Goal: Understand process/instructions

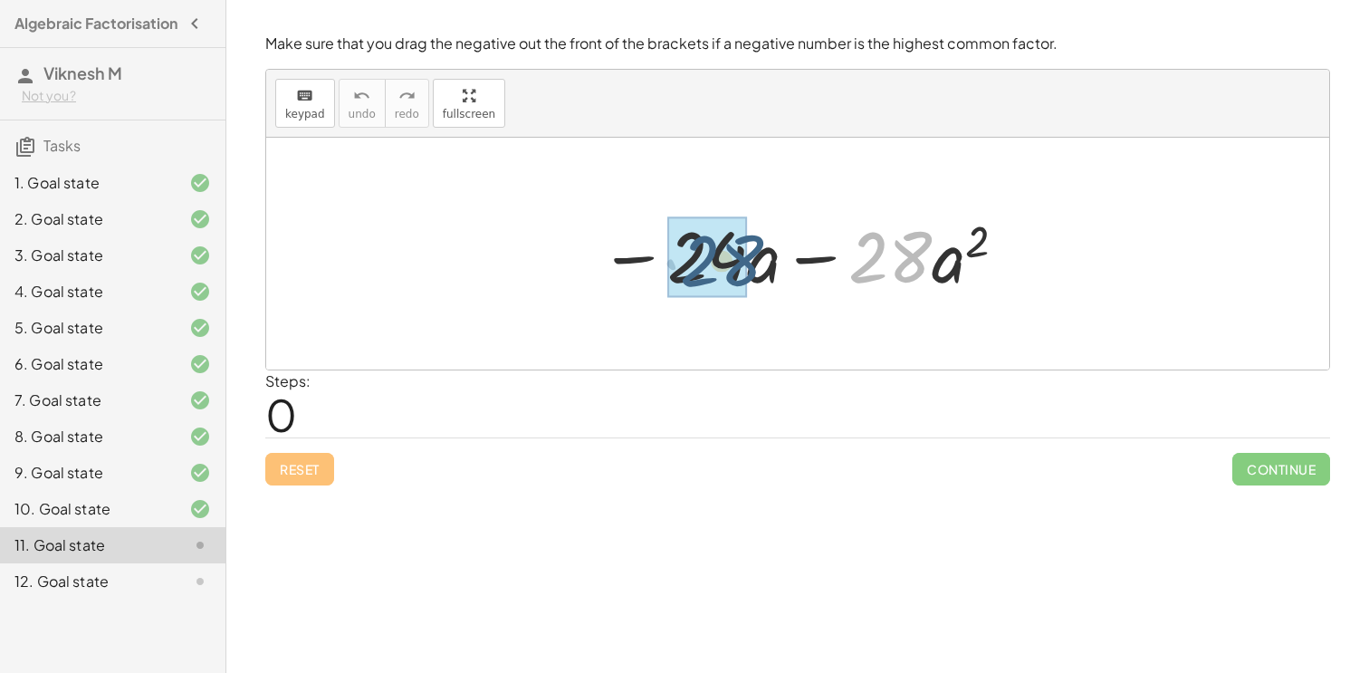
drag, startPoint x: 0, startPoint y: 0, endPoint x: 711, endPoint y: 255, distance: 755.1
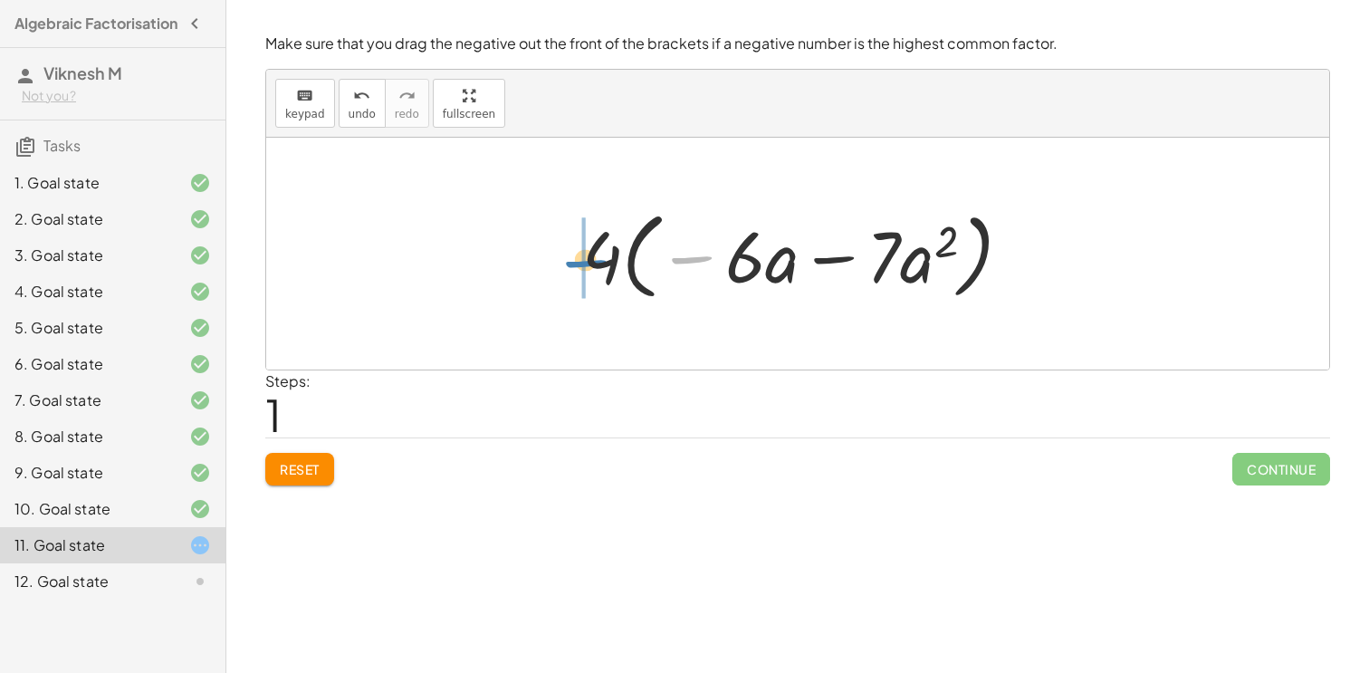
drag, startPoint x: 686, startPoint y: 263, endPoint x: 577, endPoint y: 263, distance: 109.5
click at [577, 263] on div at bounding box center [804, 254] width 462 height 104
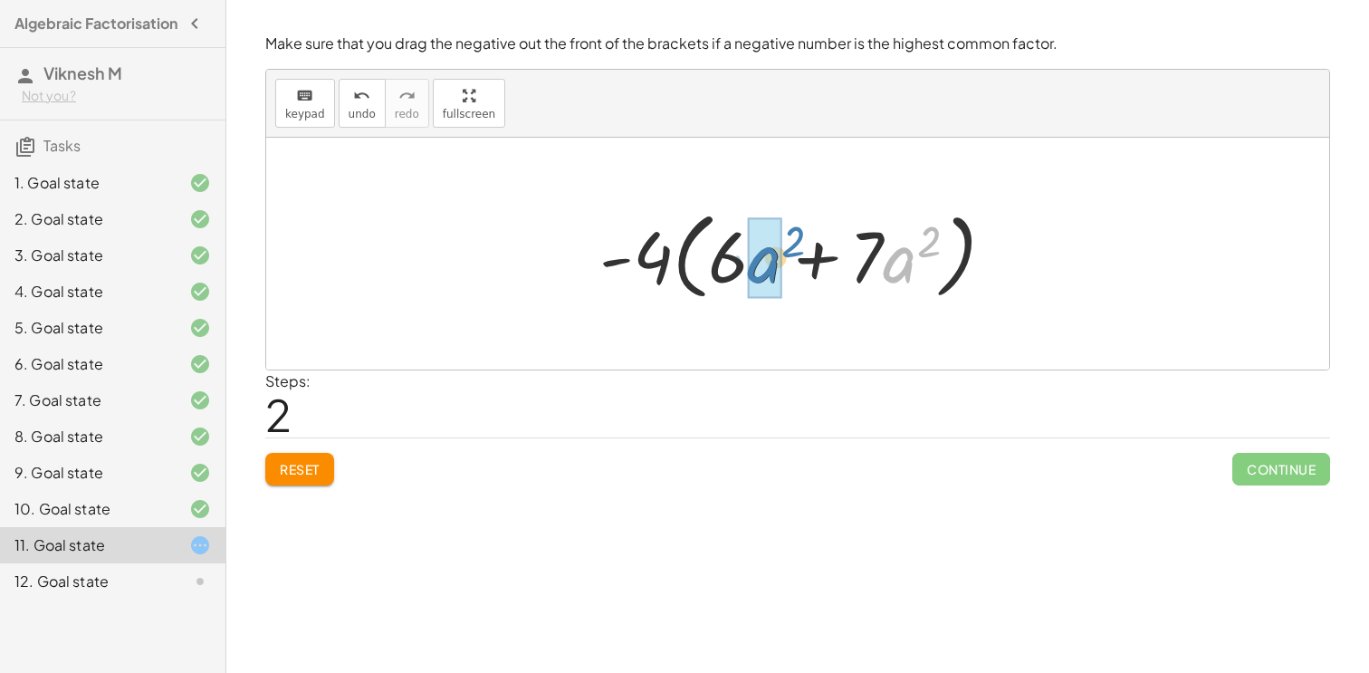
drag, startPoint x: 893, startPoint y: 268, endPoint x: 741, endPoint y: 268, distance: 151.2
click at [741, 268] on div at bounding box center [803, 254] width 427 height 104
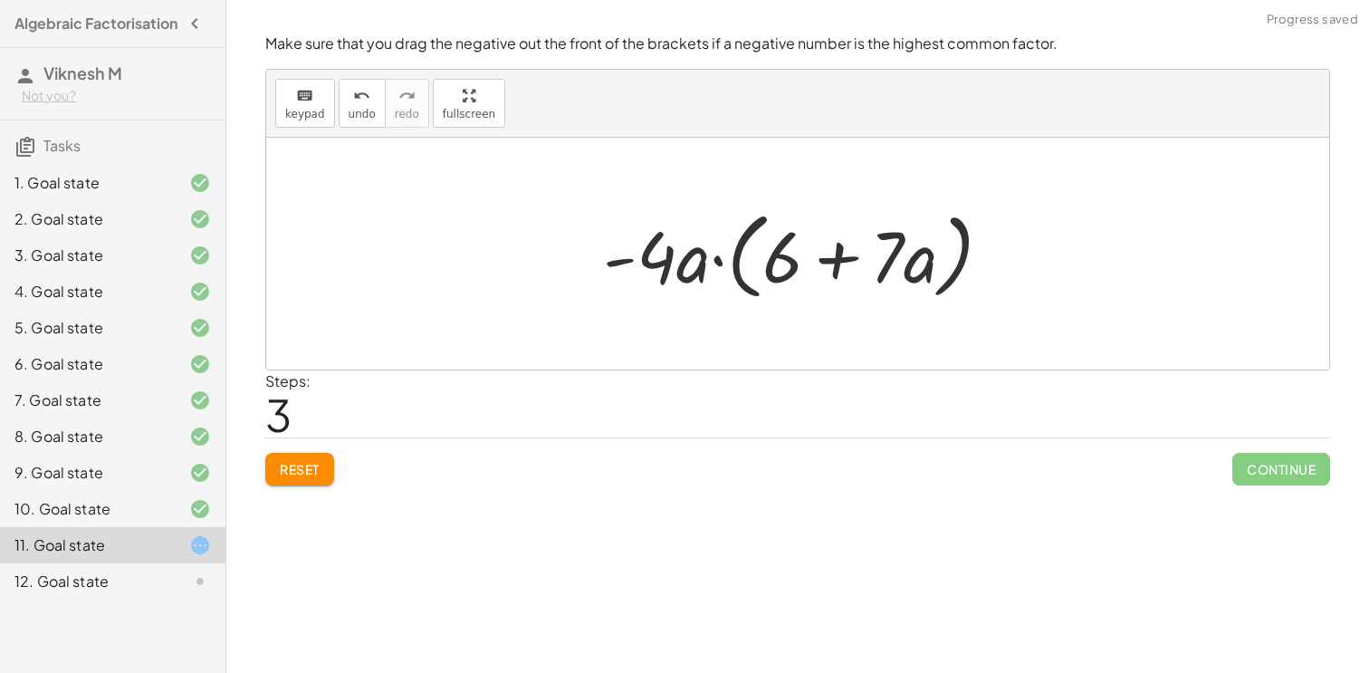
click at [1277, 464] on span "Continue" at bounding box center [1281, 469] width 98 height 33
click at [296, 476] on button "Reset" at bounding box center [299, 469] width 69 height 33
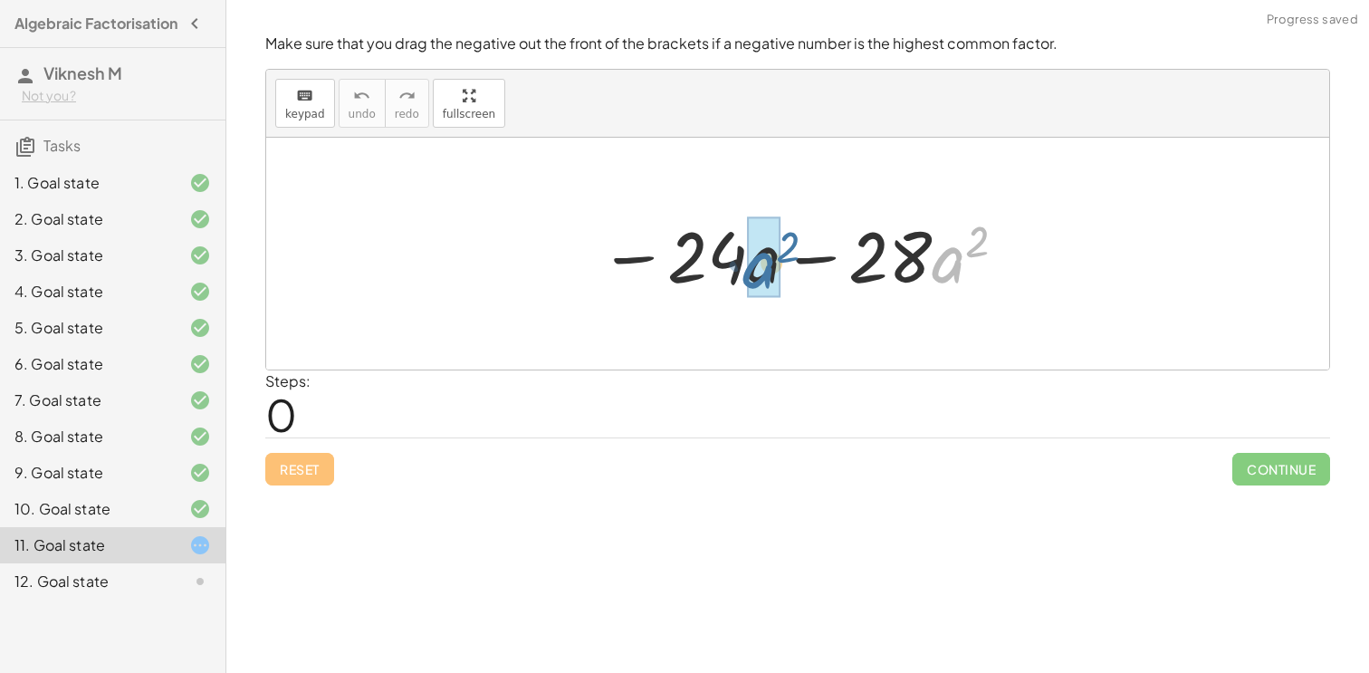
drag, startPoint x: 945, startPoint y: 261, endPoint x: 772, endPoint y: 266, distance: 173.0
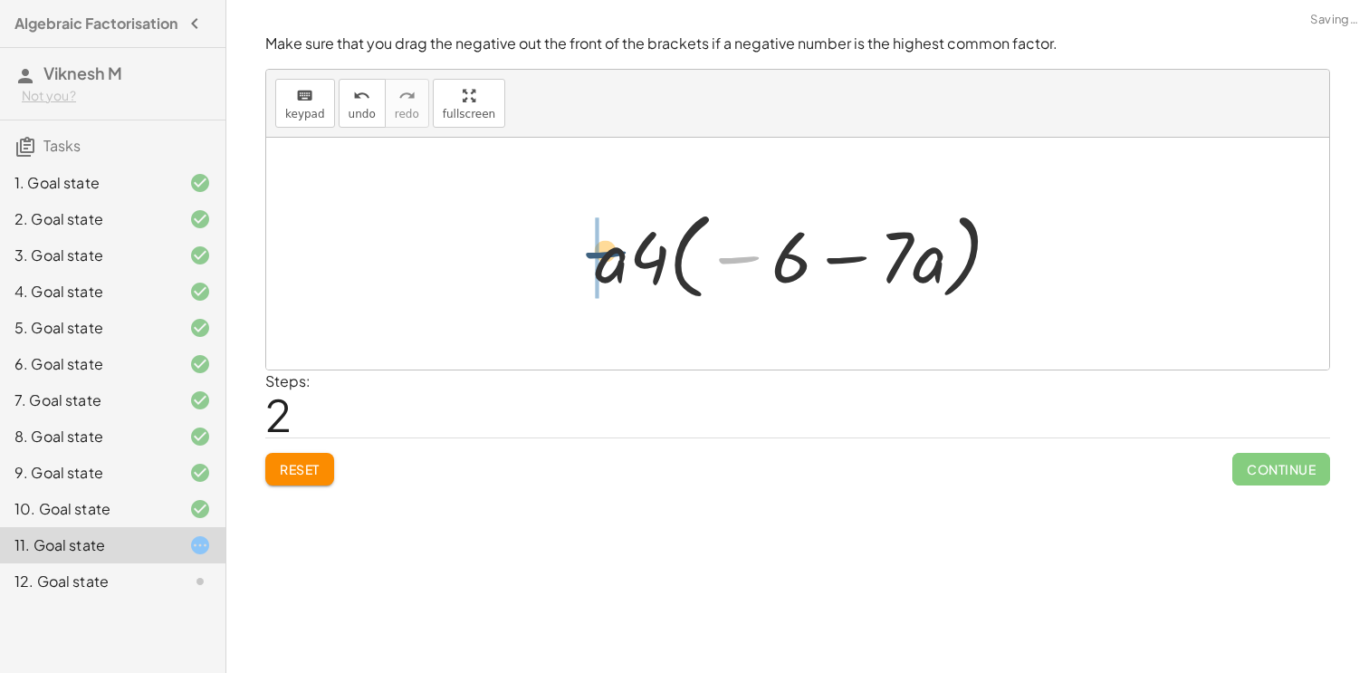
drag, startPoint x: 742, startPoint y: 256, endPoint x: 607, endPoint y: 250, distance: 135.9
click at [607, 250] on div at bounding box center [805, 254] width 438 height 104
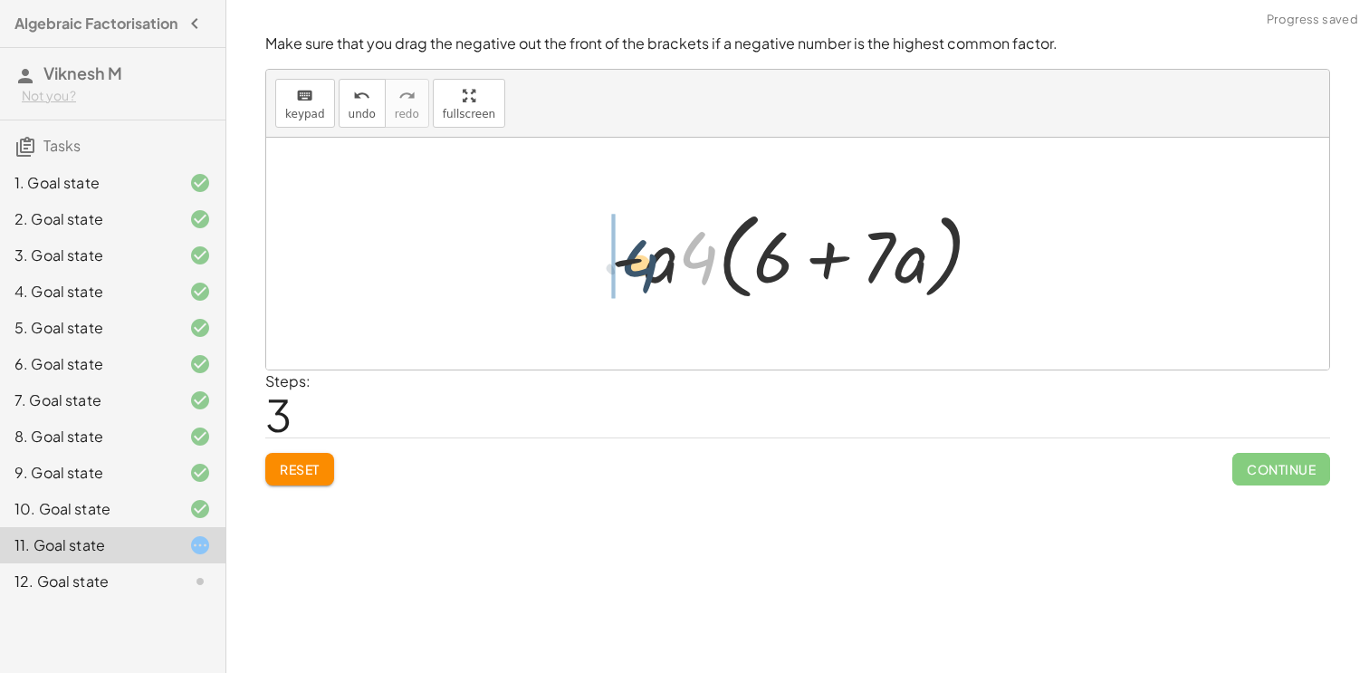
drag, startPoint x: 702, startPoint y: 258, endPoint x: 643, endPoint y: 266, distance: 60.3
click at [643, 266] on div at bounding box center [804, 254] width 404 height 104
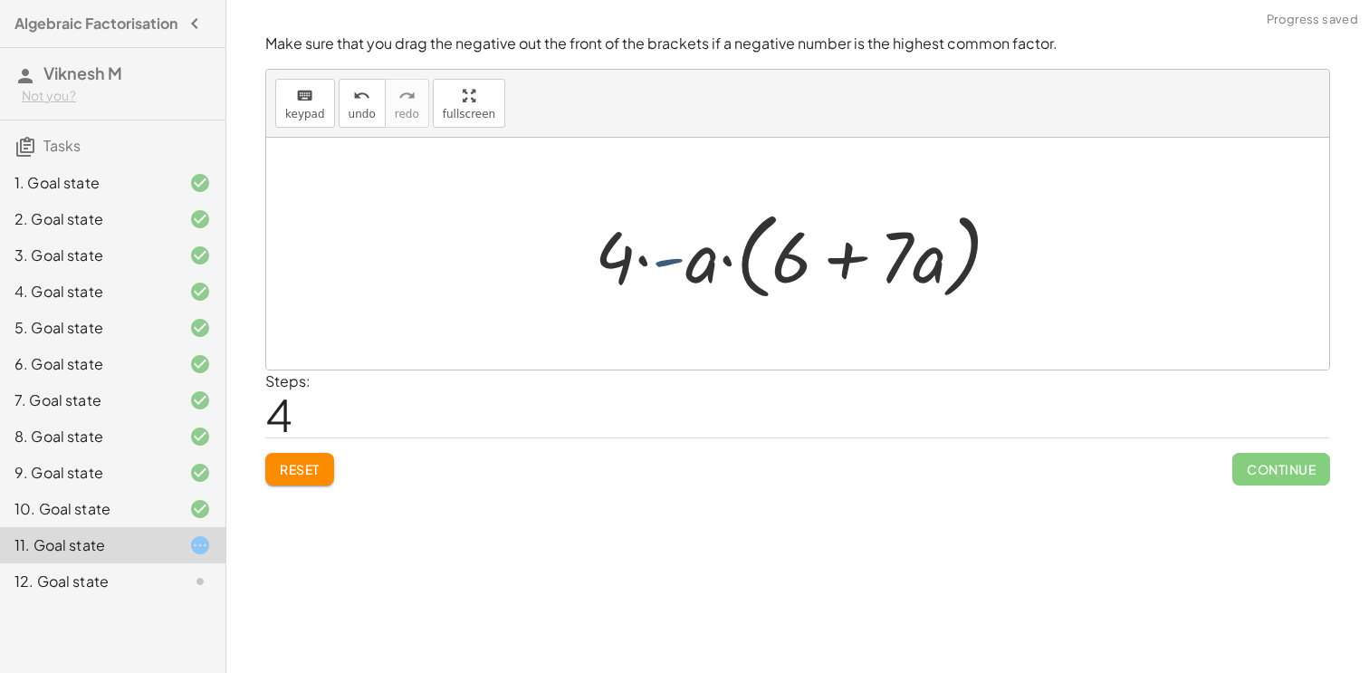
click at [671, 266] on div at bounding box center [805, 254] width 438 height 104
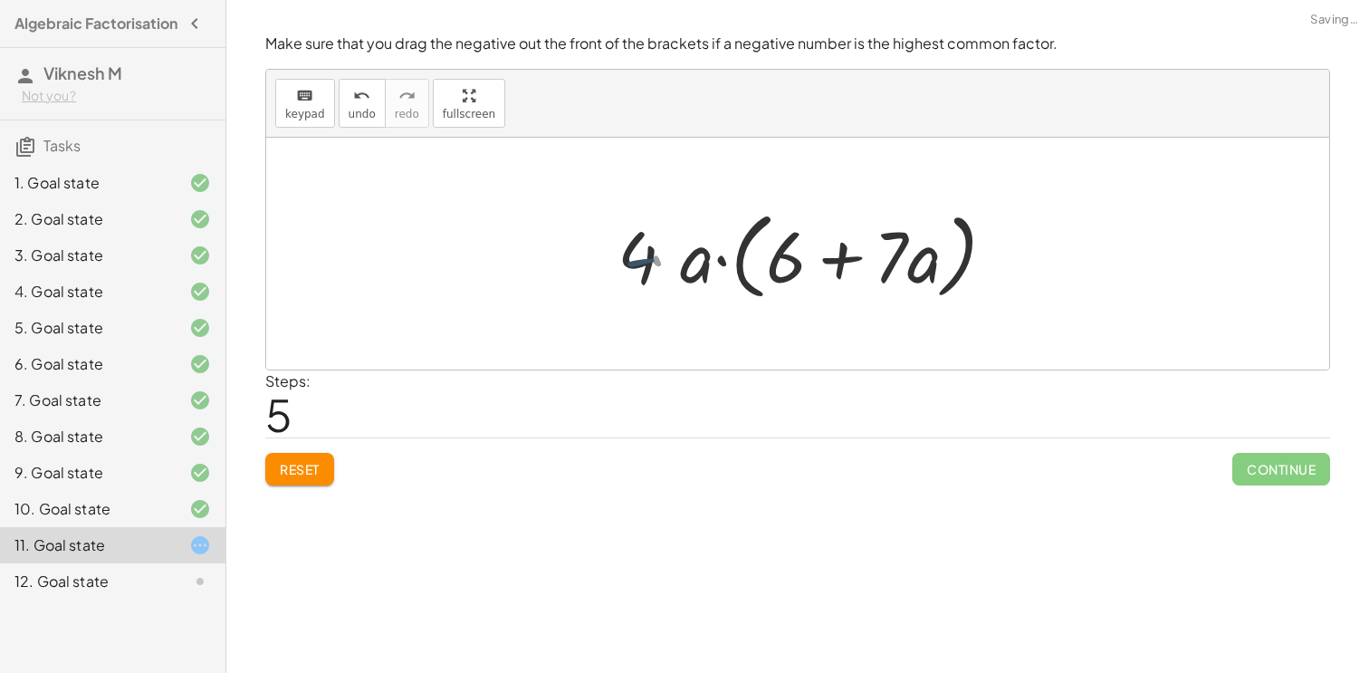
drag, startPoint x: 672, startPoint y: 261, endPoint x: 649, endPoint y: 266, distance: 23.3
click at [649, 266] on div at bounding box center [804, 254] width 421 height 104
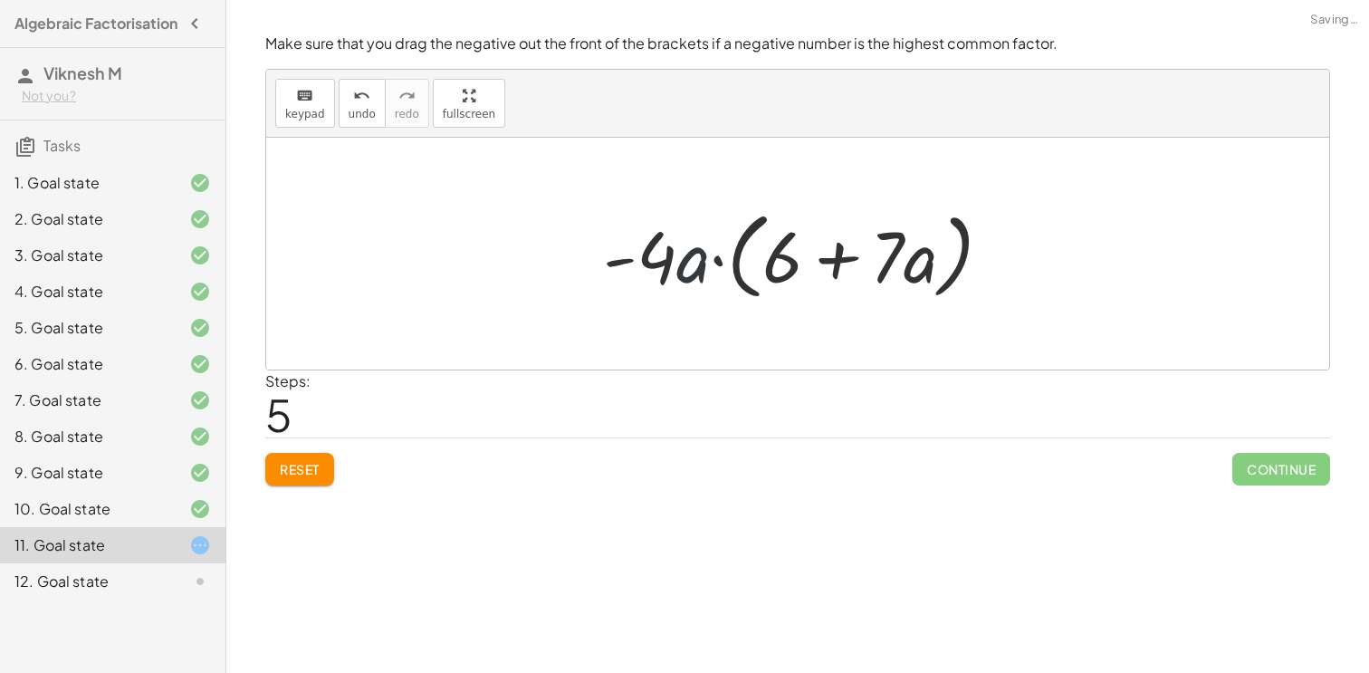
click at [678, 268] on div at bounding box center [804, 254] width 421 height 104
click at [696, 272] on div at bounding box center [804, 254] width 421 height 104
drag, startPoint x: 623, startPoint y: 259, endPoint x: 819, endPoint y: 267, distance: 196.6
click at [819, 267] on div at bounding box center [804, 254] width 421 height 104
click at [304, 459] on button "Reset" at bounding box center [299, 469] width 69 height 33
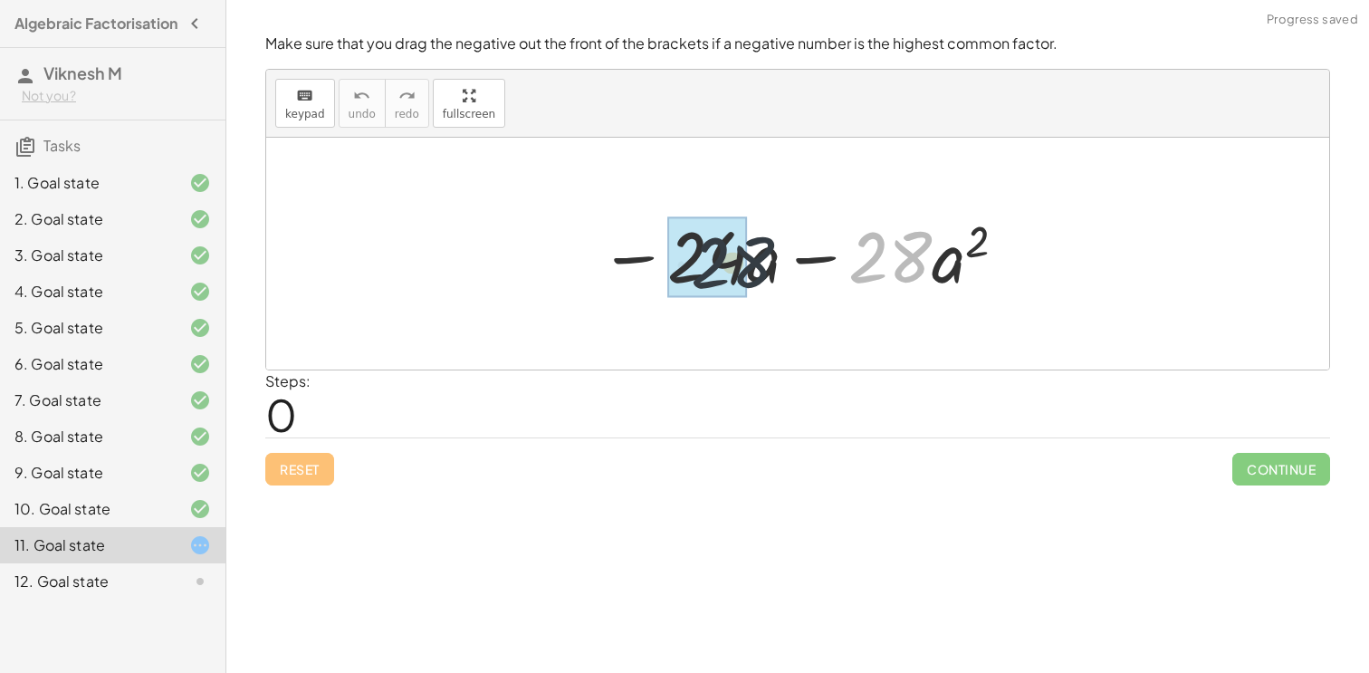
drag, startPoint x: 902, startPoint y: 231, endPoint x: 714, endPoint y: 238, distance: 187.5
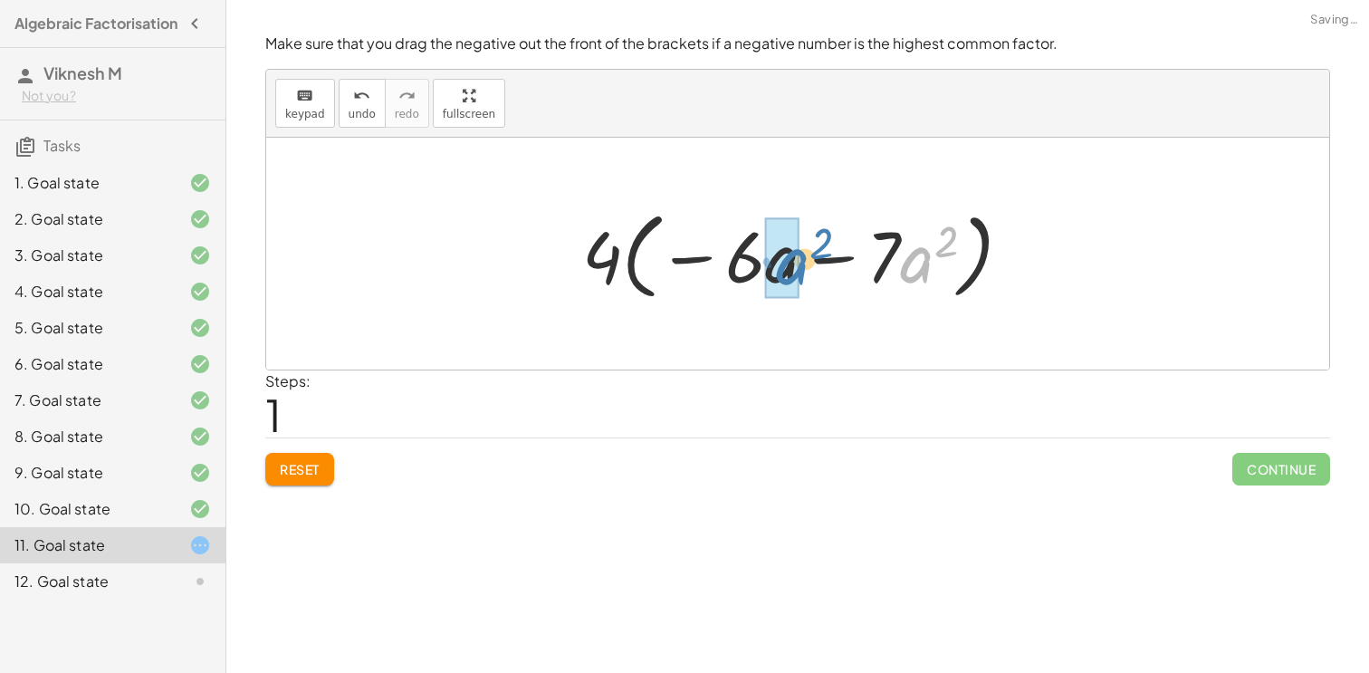
drag, startPoint x: 938, startPoint y: 274, endPoint x: 812, endPoint y: 275, distance: 125.8
click at [812, 275] on div at bounding box center [804, 254] width 462 height 104
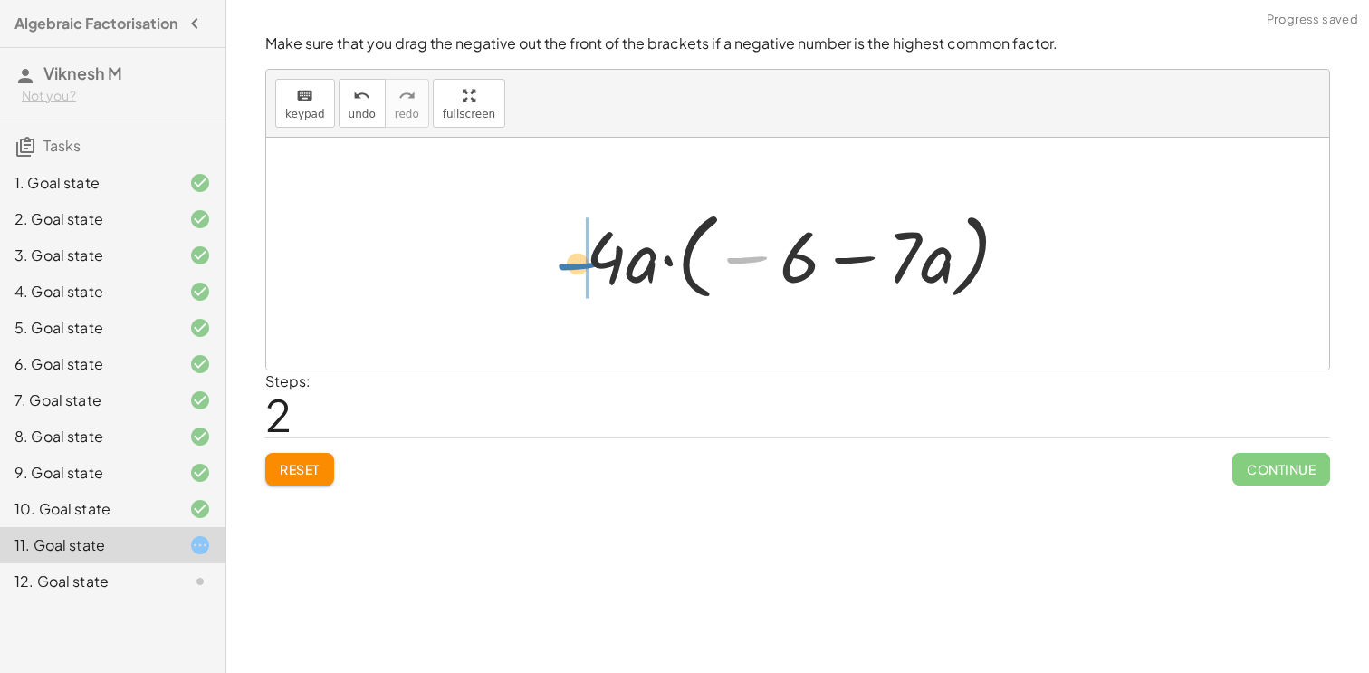
drag, startPoint x: 739, startPoint y: 260, endPoint x: 572, endPoint y: 264, distance: 166.6
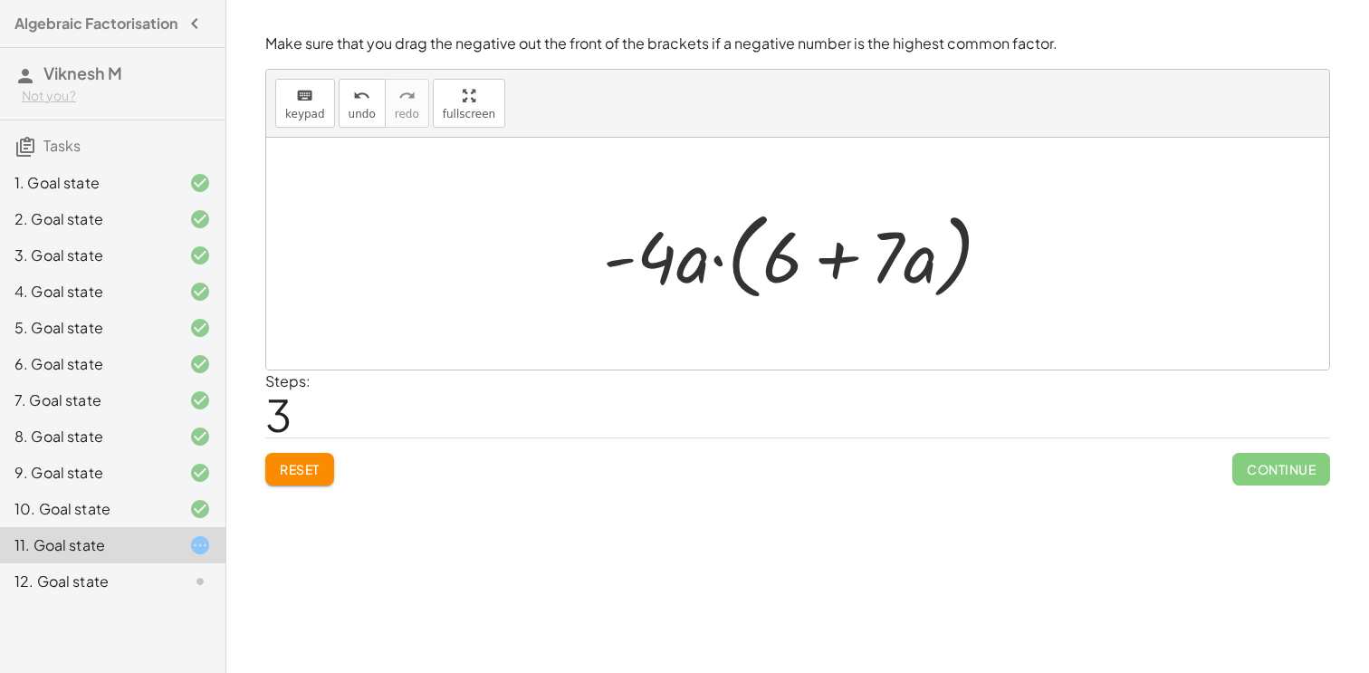
click at [326, 475] on button "Reset" at bounding box center [299, 469] width 69 height 33
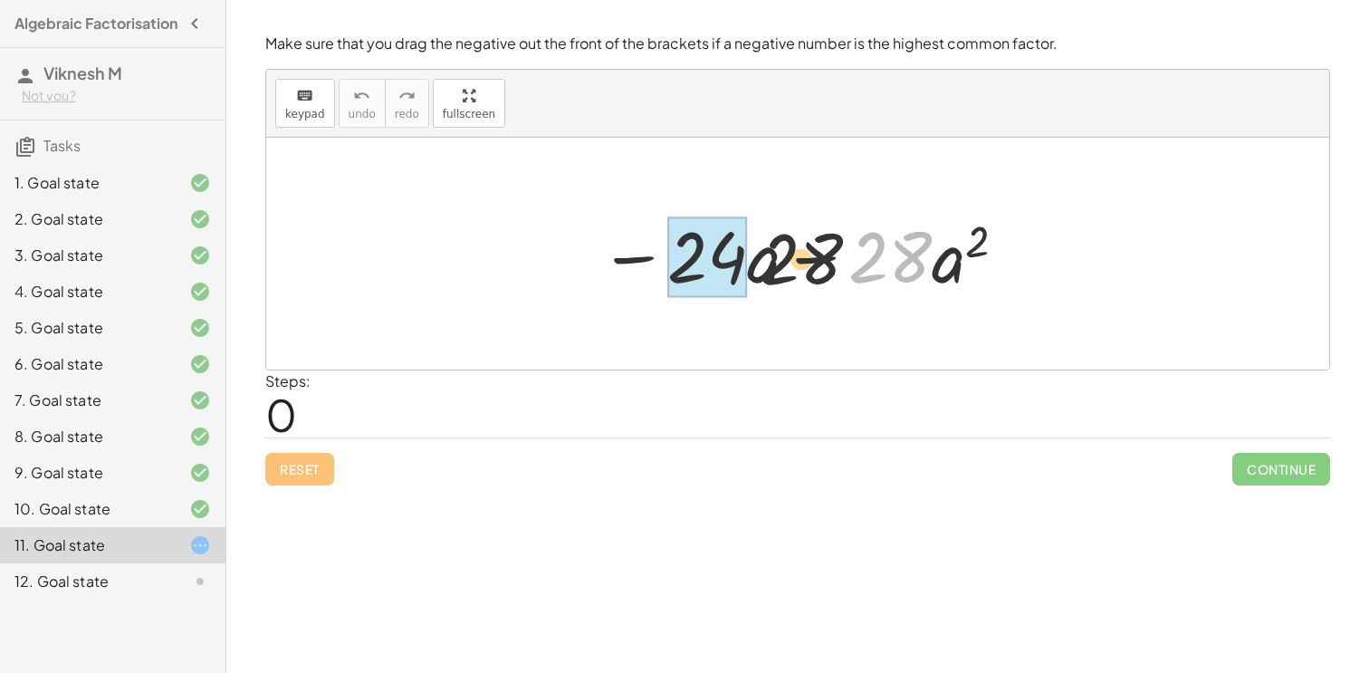
drag, startPoint x: 876, startPoint y: 240, endPoint x: 664, endPoint y: 227, distance: 212.2
click at [664, 227] on div at bounding box center [803, 253] width 427 height 93
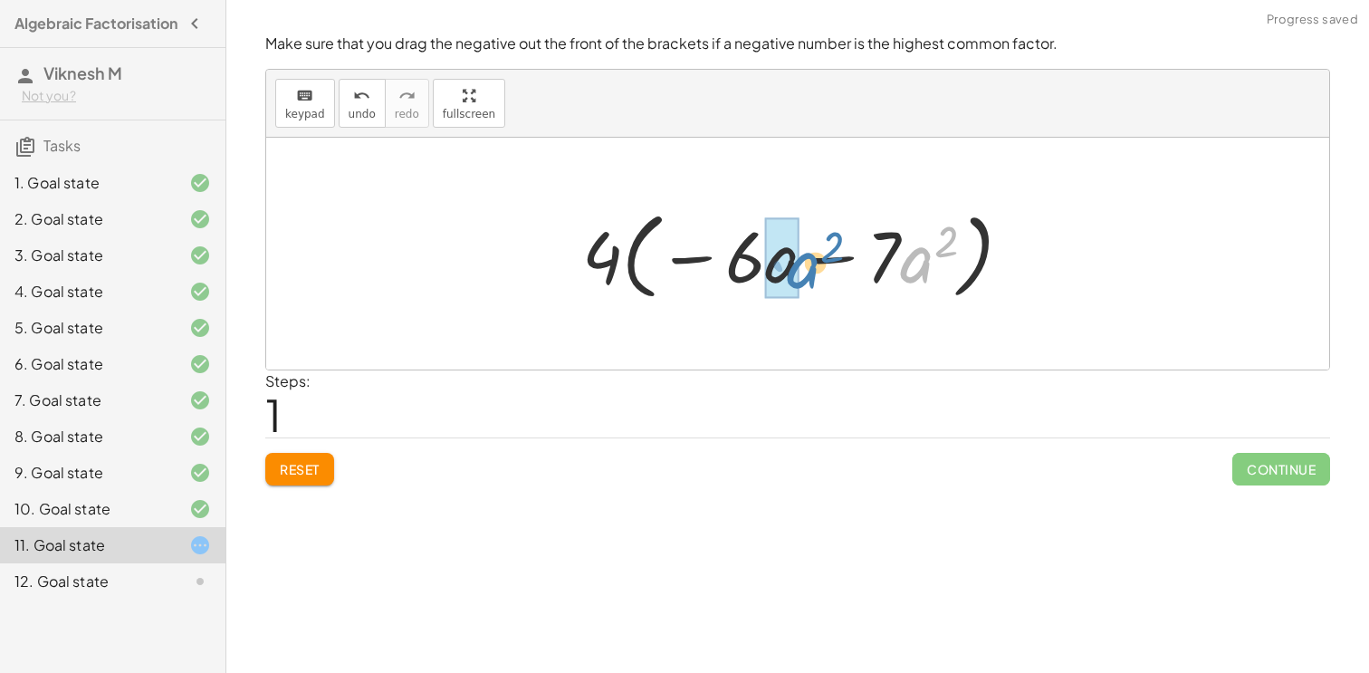
drag, startPoint x: 930, startPoint y: 258, endPoint x: 789, endPoint y: 263, distance: 140.4
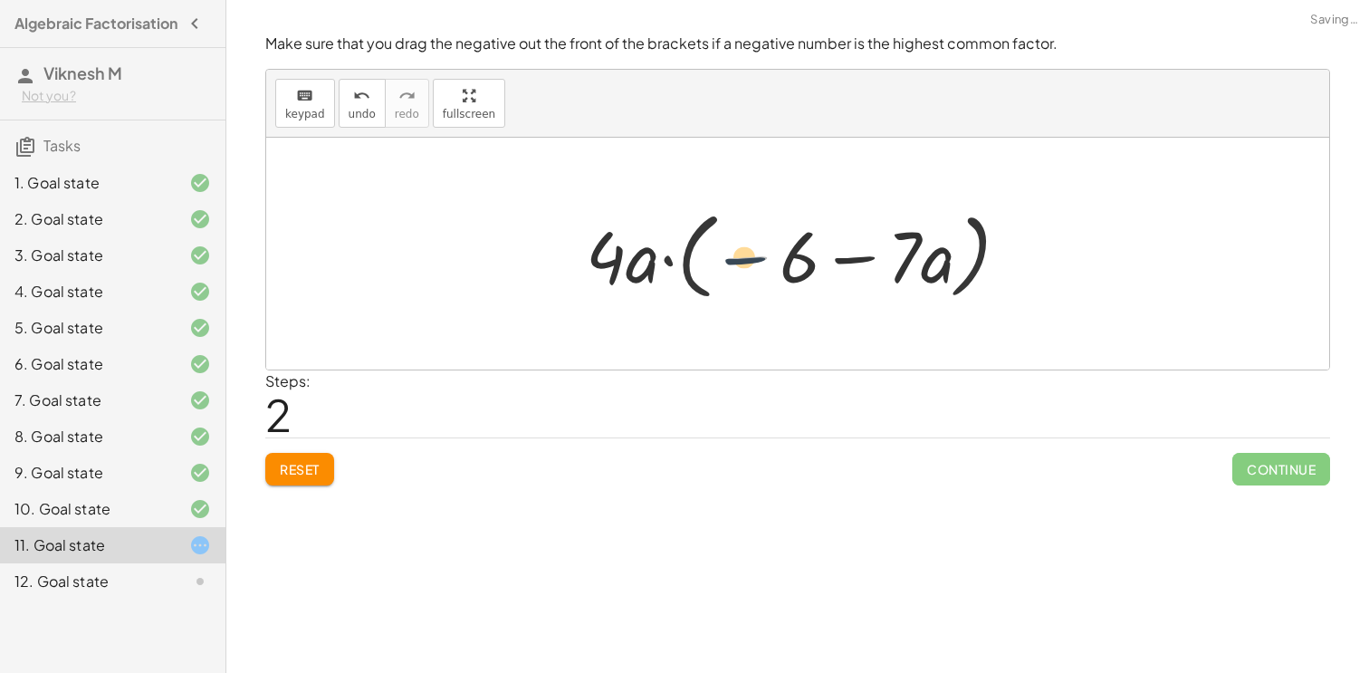
click at [706, 258] on div at bounding box center [804, 254] width 455 height 104
drag, startPoint x: 749, startPoint y: 255, endPoint x: 608, endPoint y: 257, distance: 140.3
click at [608, 257] on div at bounding box center [804, 254] width 455 height 104
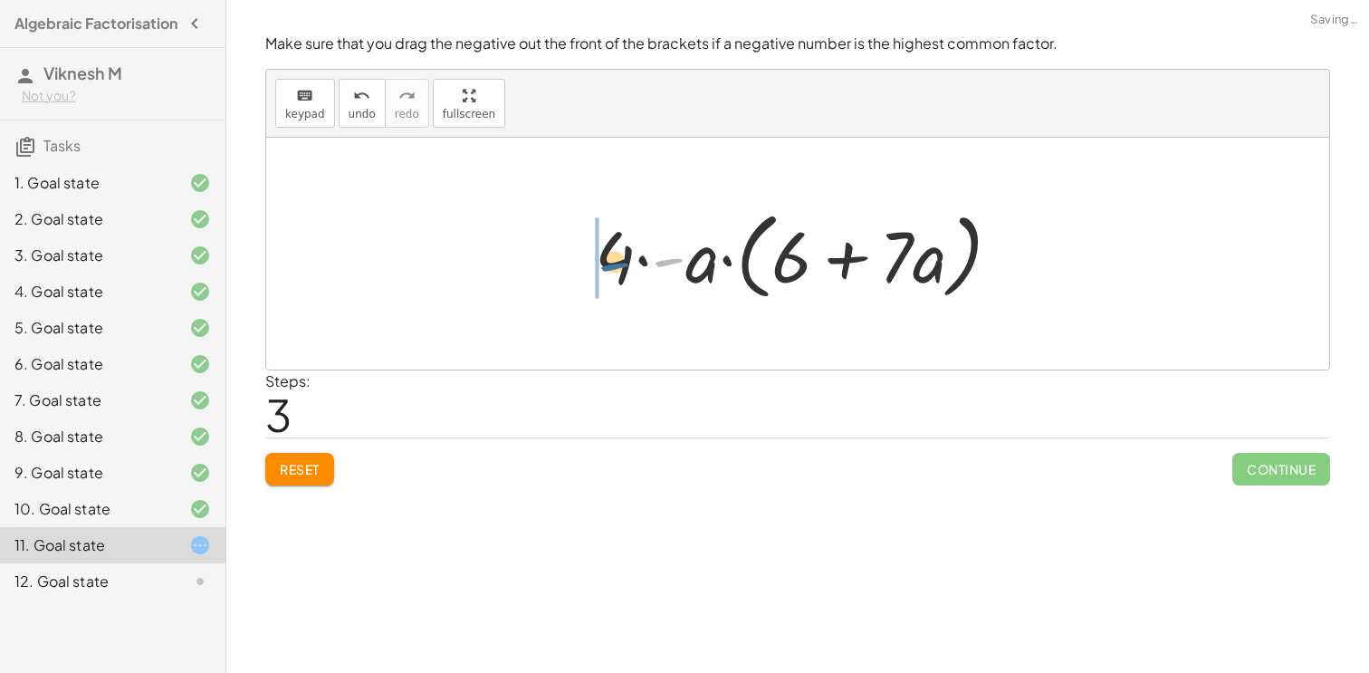
drag, startPoint x: 660, startPoint y: 258, endPoint x: 604, endPoint y: 263, distance: 56.4
click at [604, 263] on div at bounding box center [805, 254] width 438 height 104
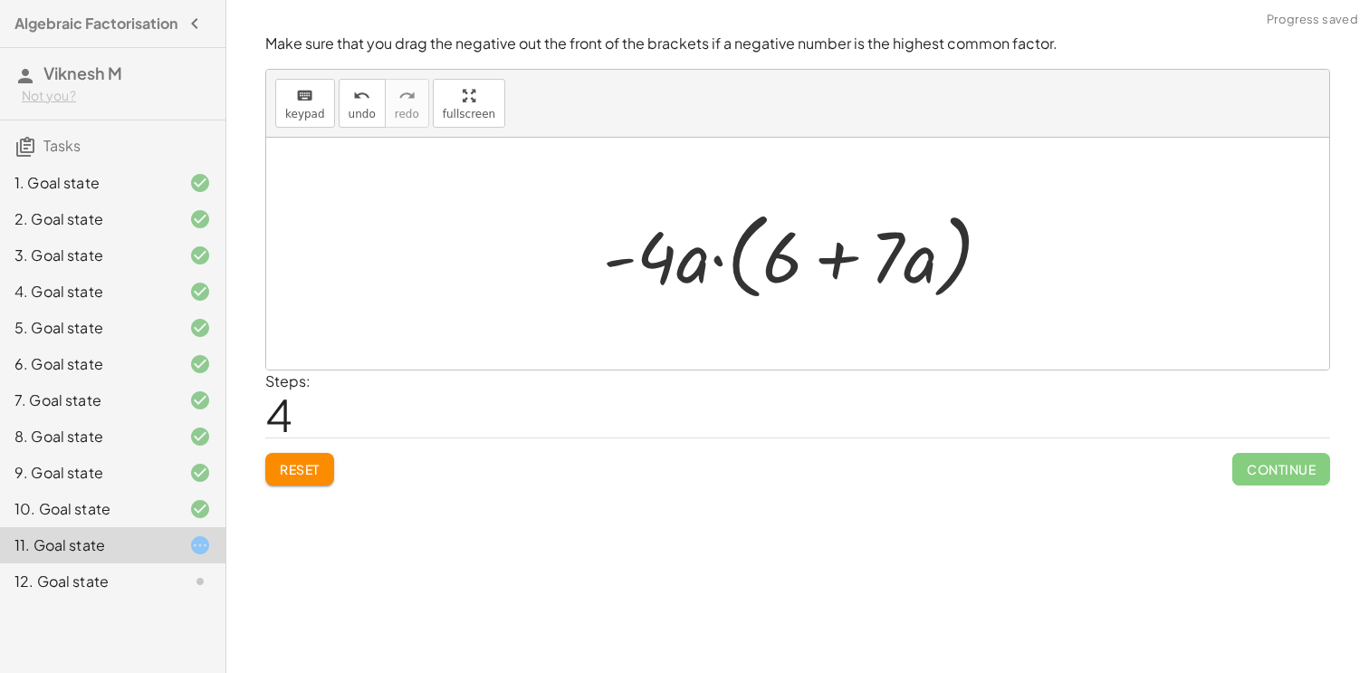
click at [297, 467] on span "Reset" at bounding box center [300, 469] width 40 height 16
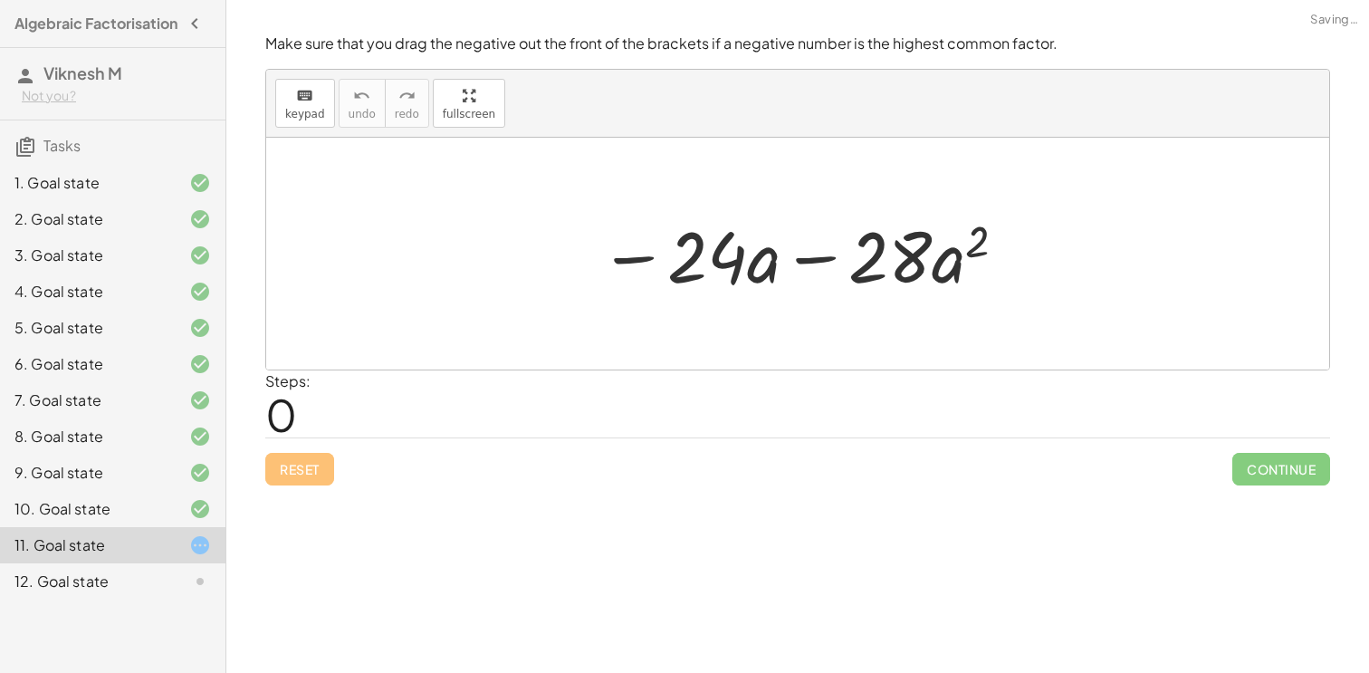
click at [154, 520] on div "10. Goal state" at bounding box center [87, 509] width 146 height 22
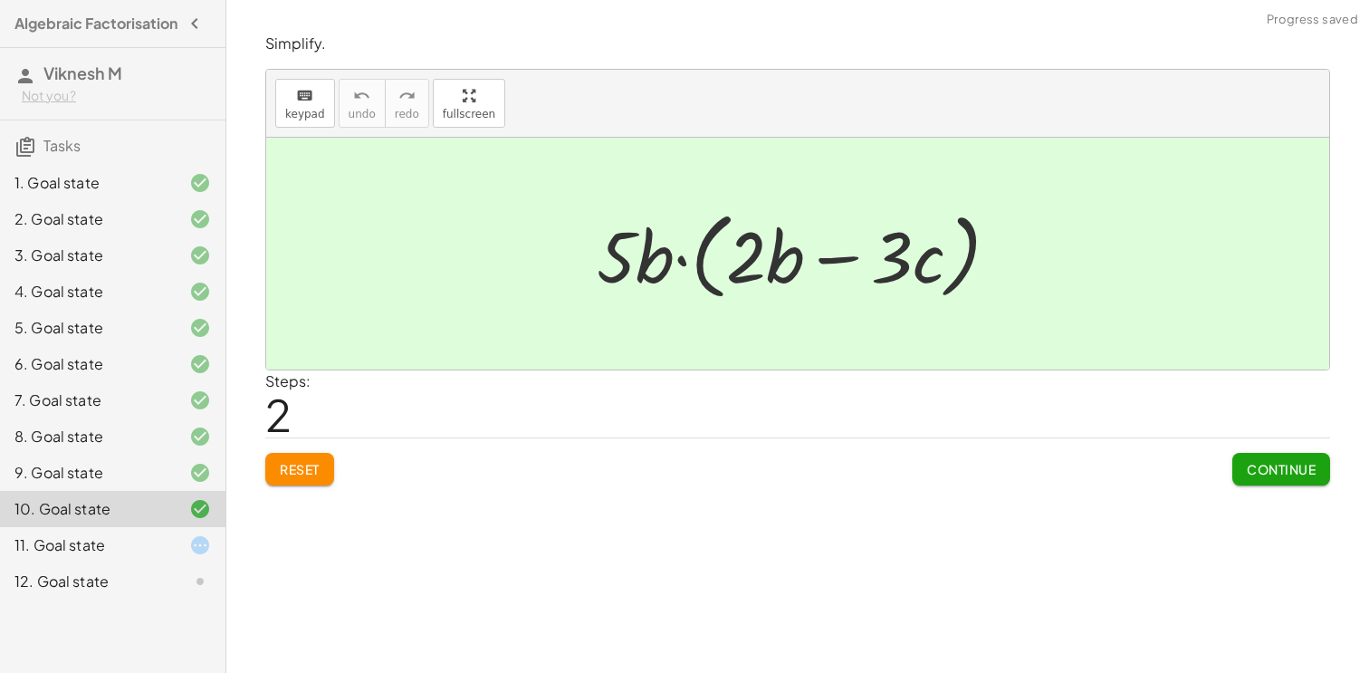
drag, startPoint x: 585, startPoint y: 226, endPoint x: 677, endPoint y: 245, distance: 94.3
click at [622, 239] on div "+ · 10 · b 2 − · 15 · b · c + · 5 · 2 · b 2 − · 5 · 3 · b · c · 5 · ( + · 2 · b…" at bounding box center [797, 253] width 457 height 113
click at [677, 245] on div at bounding box center [805, 254] width 435 height 104
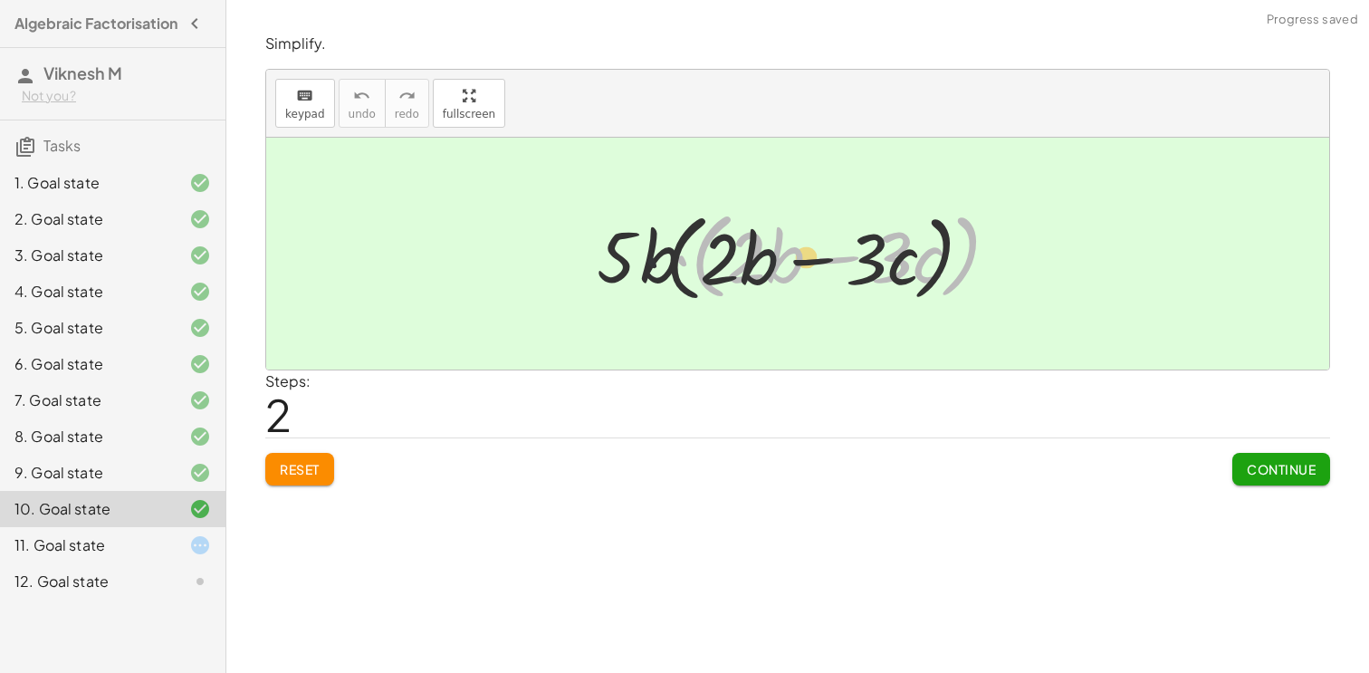
drag, startPoint x: 677, startPoint y: 245, endPoint x: 628, endPoint y: 248, distance: 49.0
click at [628, 248] on div at bounding box center [805, 254] width 435 height 104
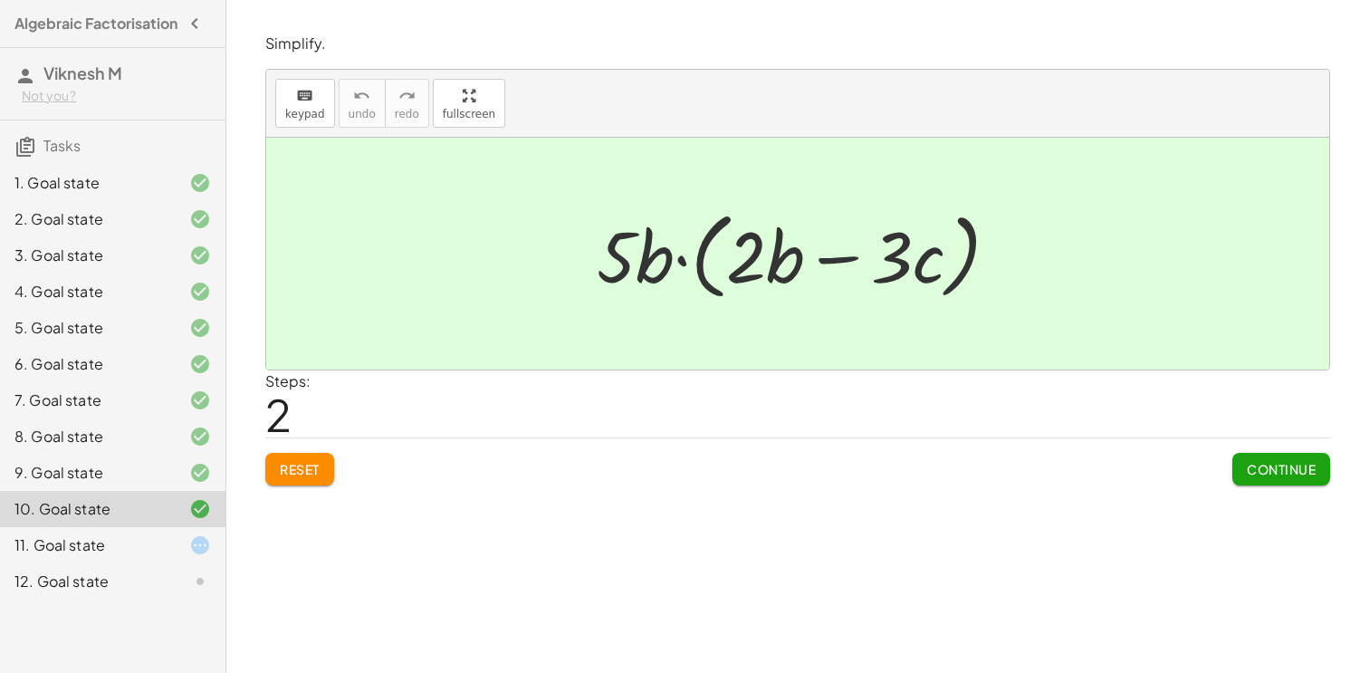
click at [141, 550] on div "11. Goal state" at bounding box center [87, 545] width 146 height 22
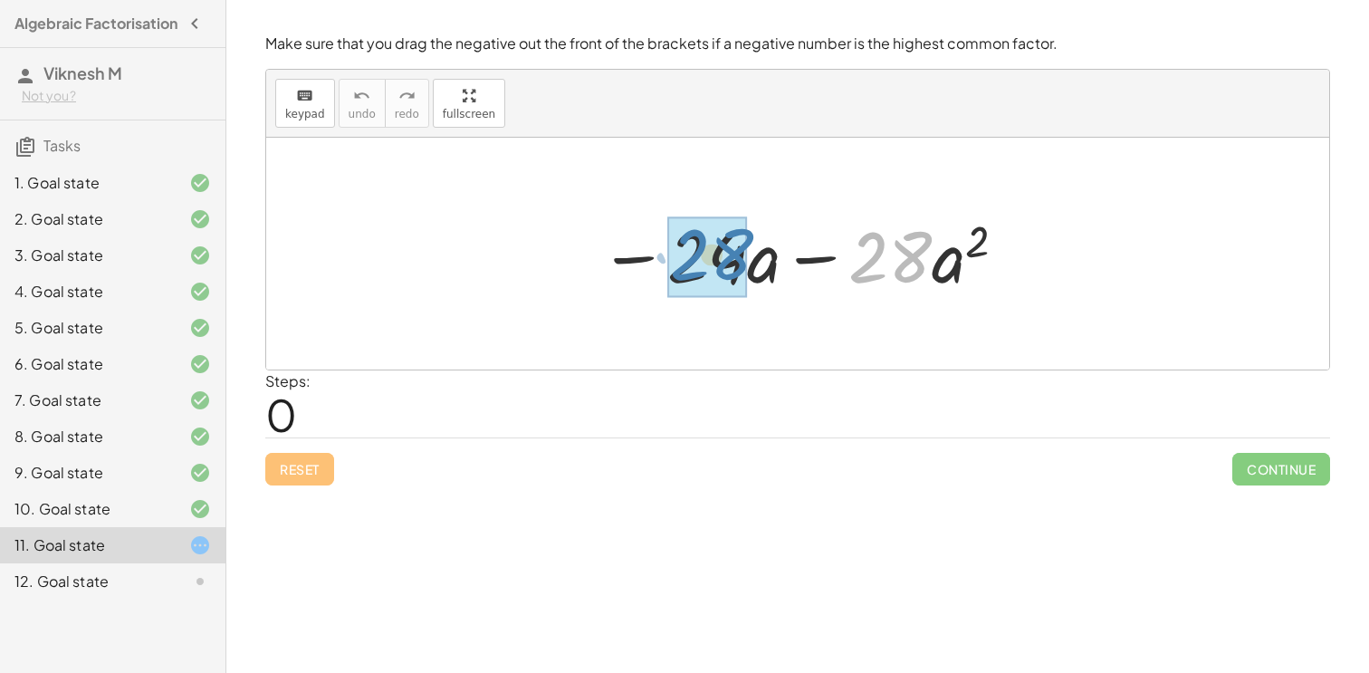
drag, startPoint x: 882, startPoint y: 260, endPoint x: 706, endPoint y: 257, distance: 175.6
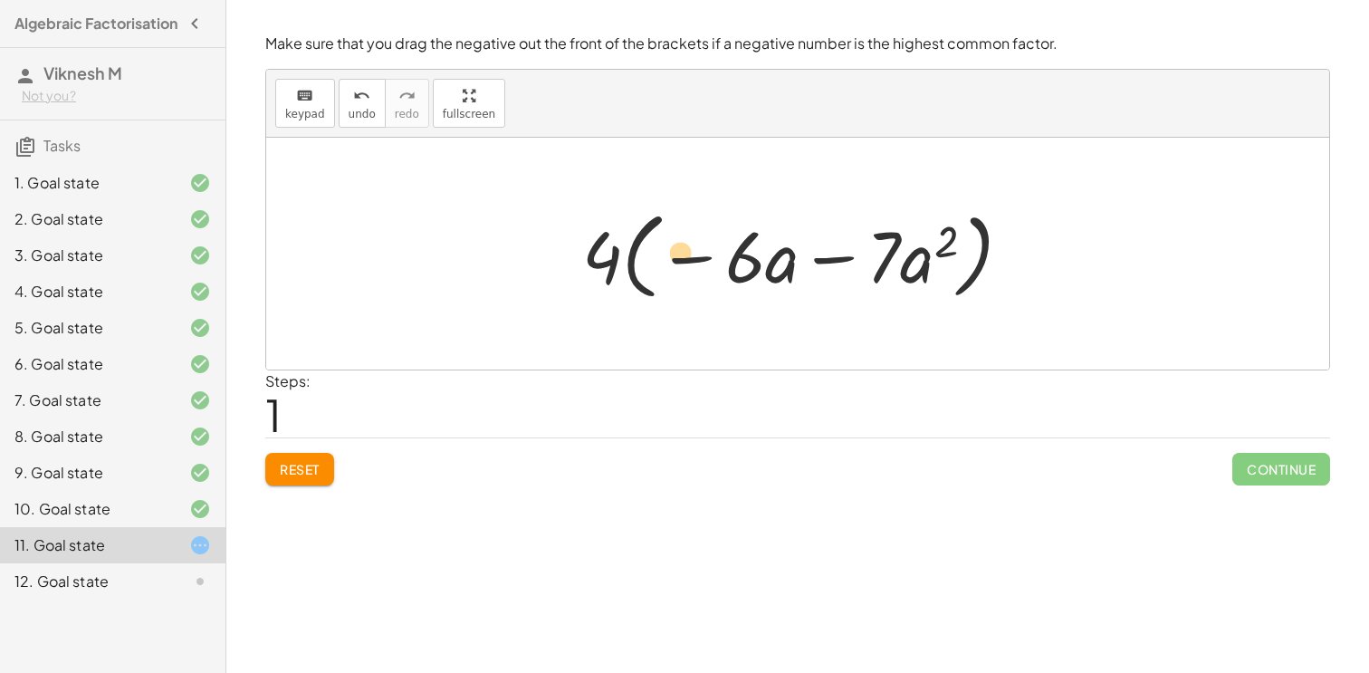
drag, startPoint x: 837, startPoint y: 255, endPoint x: 686, endPoint y: 256, distance: 151.2
click at [686, 256] on div at bounding box center [804, 254] width 462 height 104
drag, startPoint x: 829, startPoint y: 258, endPoint x: 736, endPoint y: 268, distance: 93.8
click at [737, 269] on div at bounding box center [804, 254] width 462 height 104
click at [692, 259] on div at bounding box center [804, 254] width 462 height 104
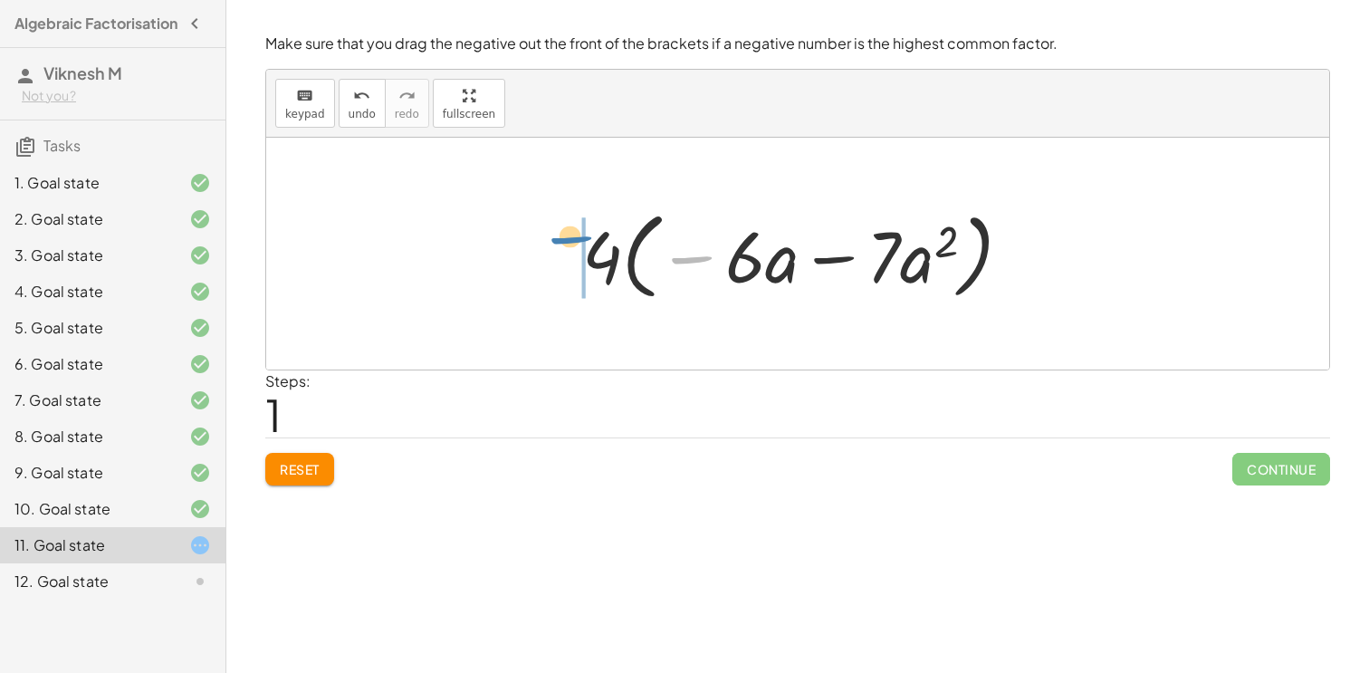
drag, startPoint x: 692, startPoint y: 259, endPoint x: 561, endPoint y: 236, distance: 132.3
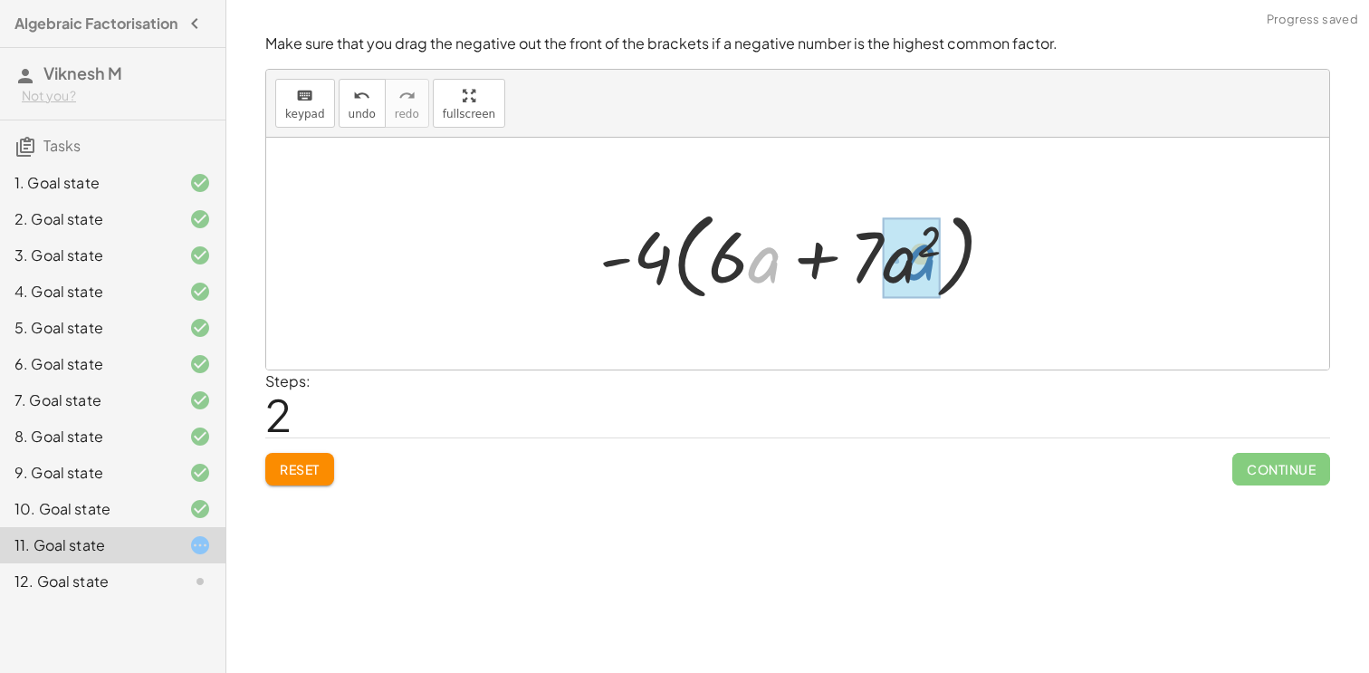
drag, startPoint x: 773, startPoint y: 269, endPoint x: 931, endPoint y: 266, distance: 157.5
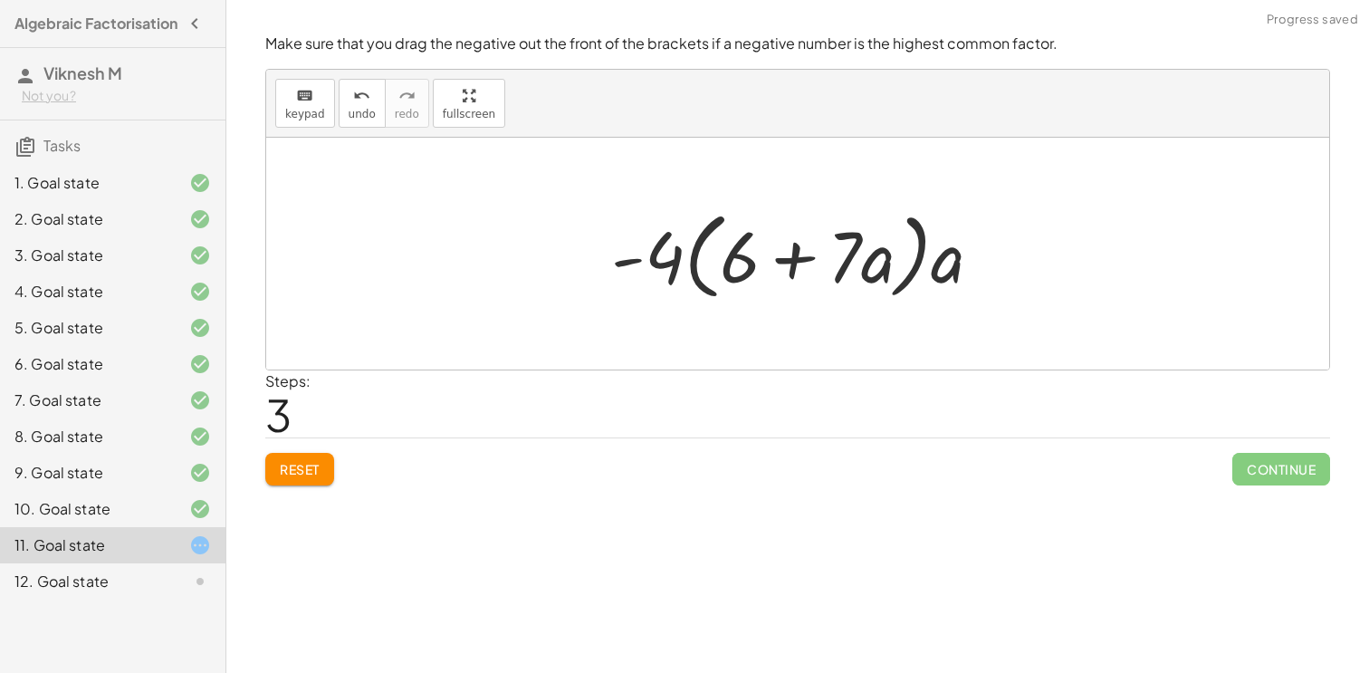
click at [970, 273] on div at bounding box center [804, 254] width 404 height 104
drag, startPoint x: 959, startPoint y: 272, endPoint x: 698, endPoint y: 267, distance: 260.7
click at [698, 267] on div at bounding box center [804, 254] width 404 height 104
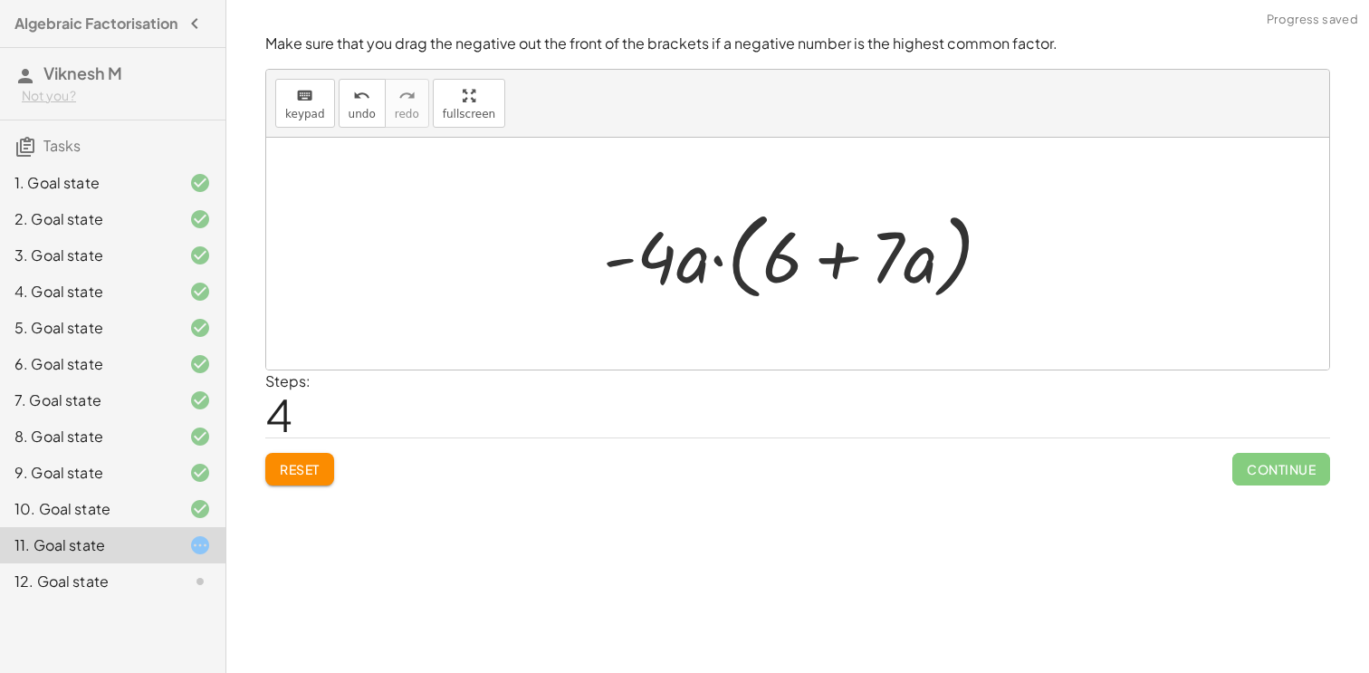
click at [739, 252] on div at bounding box center [804, 254] width 421 height 104
click at [767, 261] on div at bounding box center [804, 254] width 421 height 104
click at [801, 263] on div at bounding box center [804, 254] width 421 height 104
drag, startPoint x: 836, startPoint y: 261, endPoint x: 868, endPoint y: 263, distance: 31.7
click at [868, 263] on div at bounding box center [804, 254] width 421 height 104
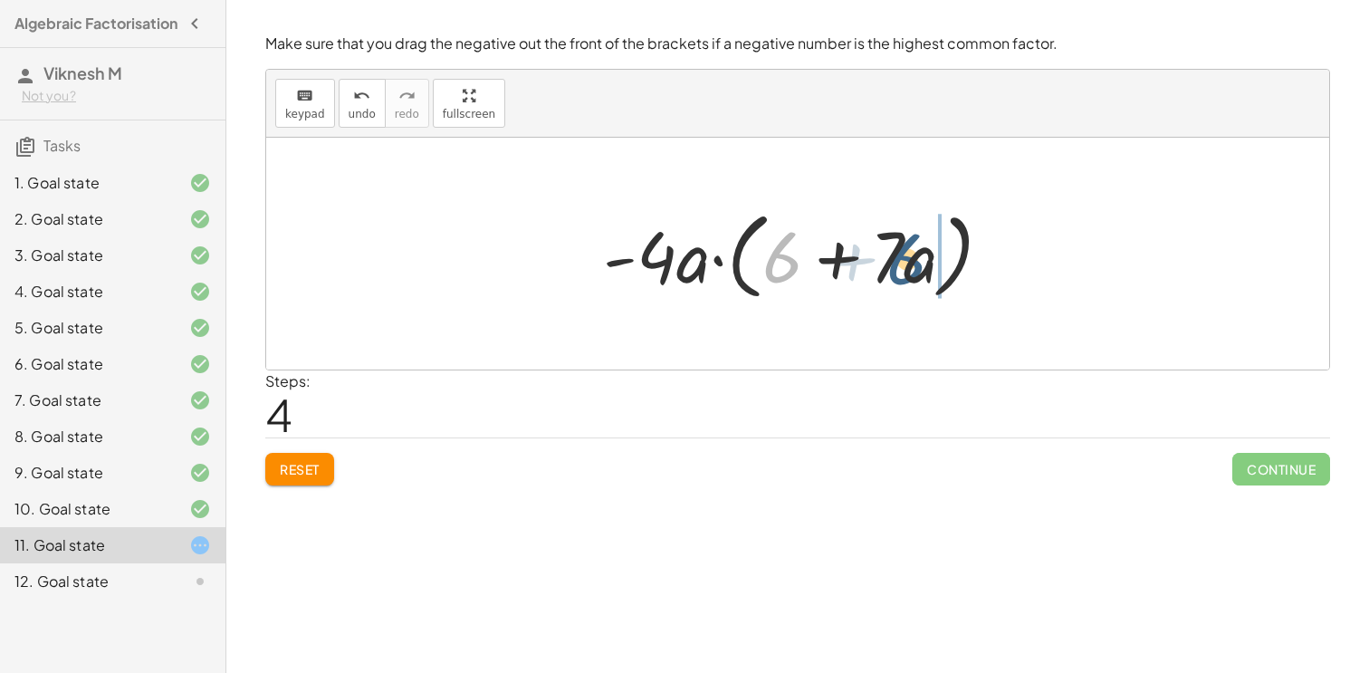
drag, startPoint x: 786, startPoint y: 269, endPoint x: 916, endPoint y: 270, distance: 130.4
click at [916, 270] on div at bounding box center [804, 254] width 421 height 104
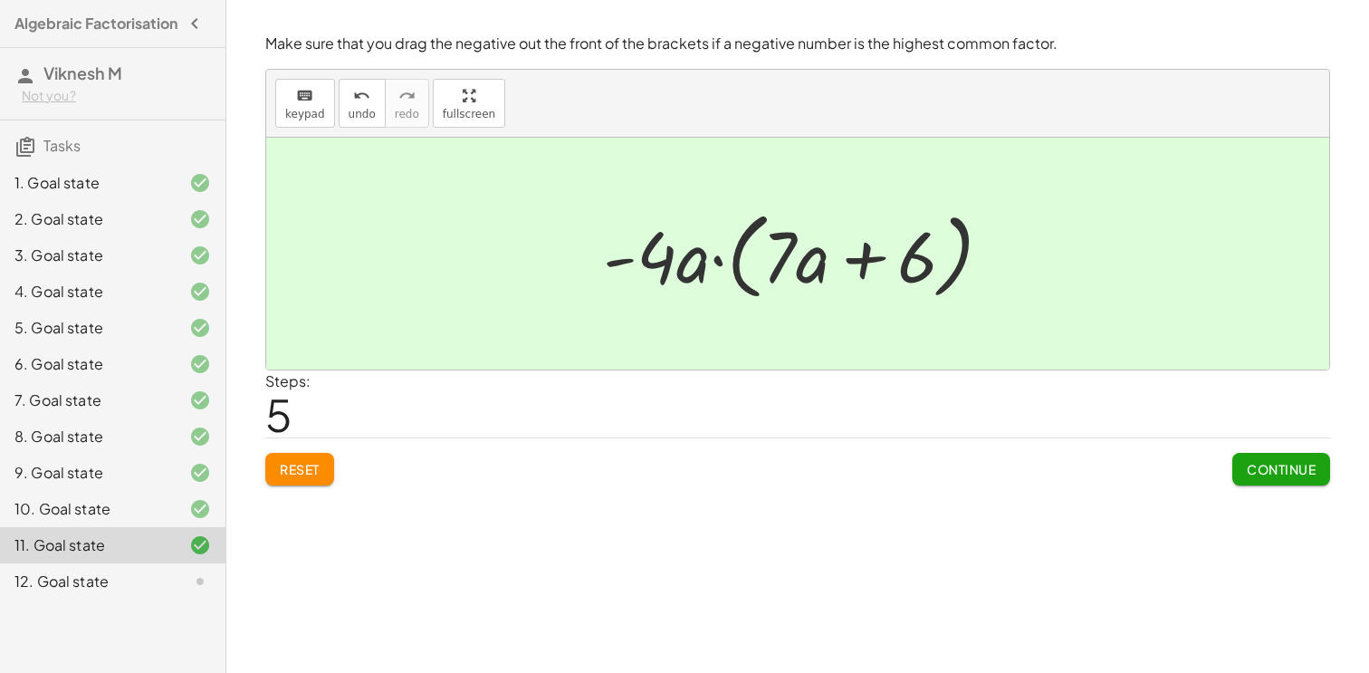
click at [1223, 476] on div "Reset Continue" at bounding box center [797, 461] width 1065 height 48
click at [1238, 471] on button "Continue" at bounding box center [1281, 469] width 98 height 33
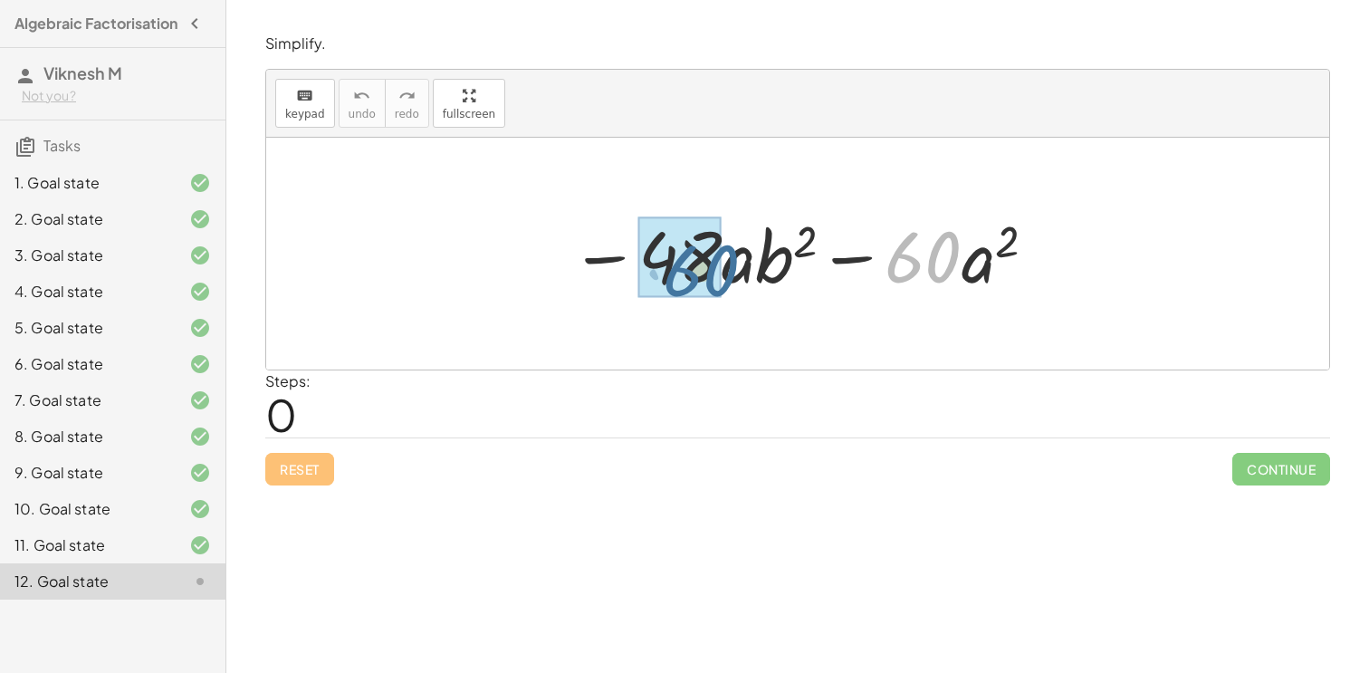
drag, startPoint x: 922, startPoint y: 258, endPoint x: 708, endPoint y: 272, distance: 215.0
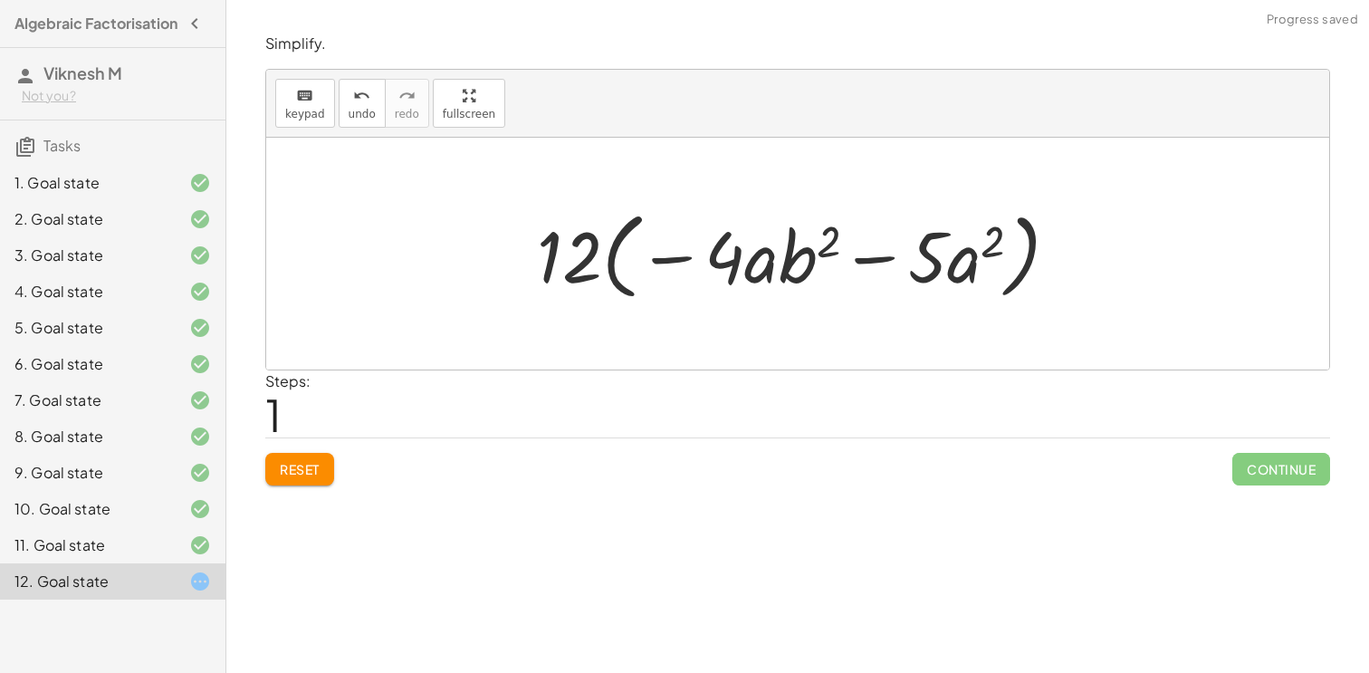
click at [679, 268] on div at bounding box center [805, 254] width 554 height 104
drag, startPoint x: 679, startPoint y: 268, endPoint x: 533, endPoint y: 271, distance: 145.8
click at [533, 271] on div at bounding box center [805, 254] width 554 height 104
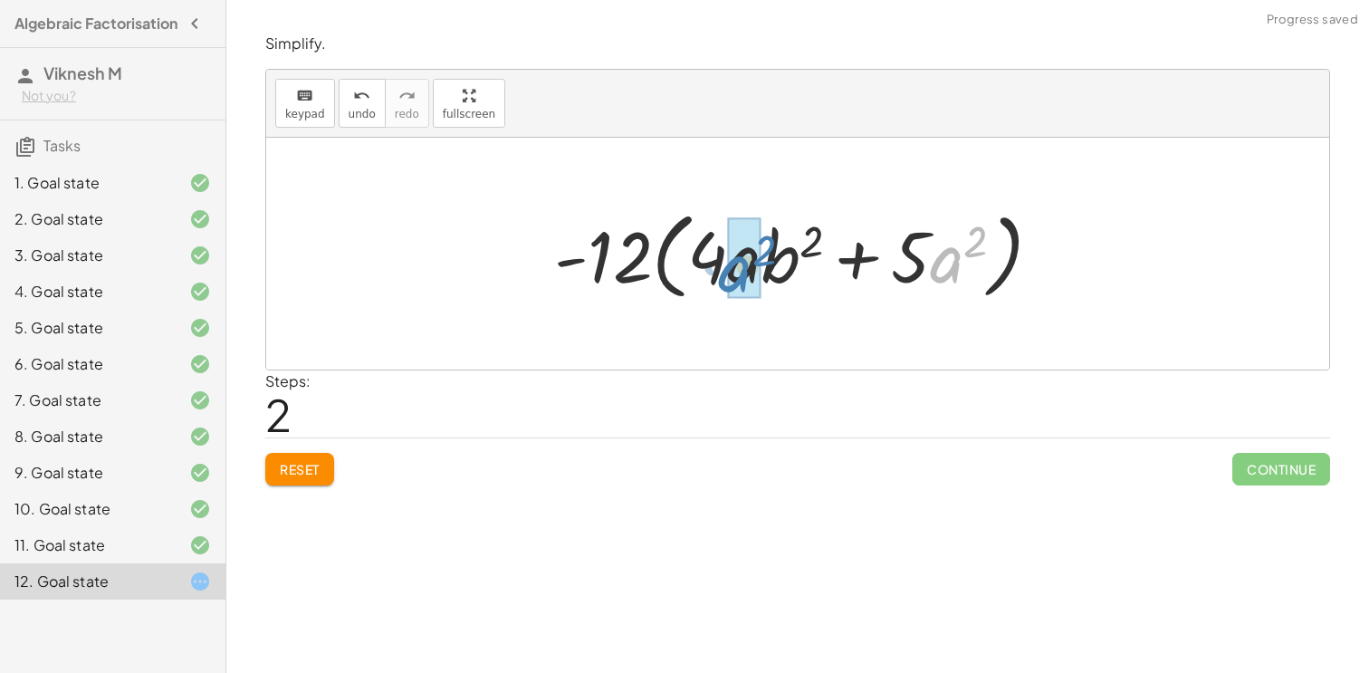
drag, startPoint x: 941, startPoint y: 270, endPoint x: 725, endPoint y: 279, distance: 216.5
click at [725, 279] on div at bounding box center [805, 254] width 520 height 104
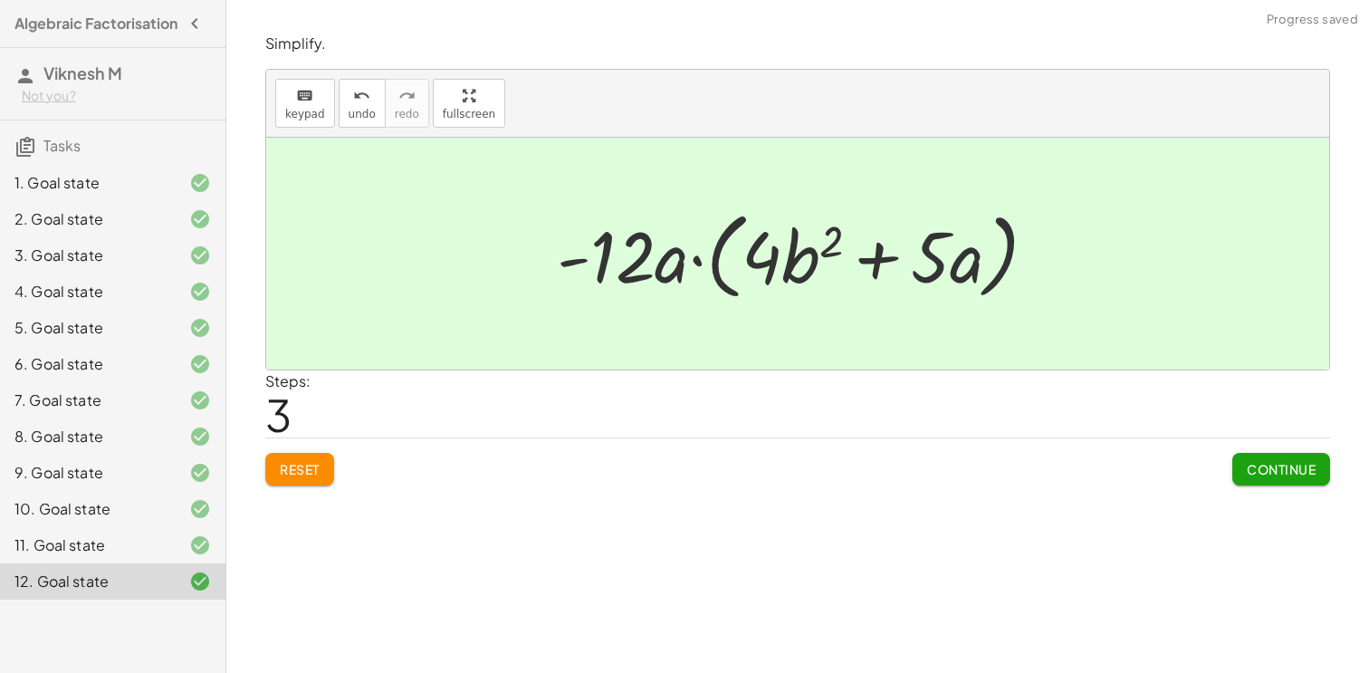
click at [1307, 464] on span "Continue" at bounding box center [1281, 469] width 69 height 16
